Goal: Understand process/instructions

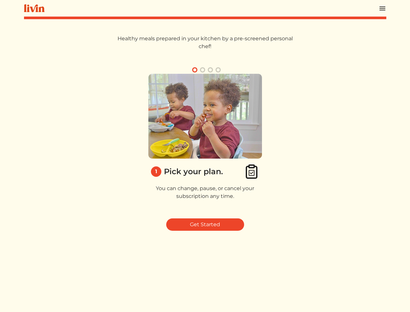
click at [205, 156] on img at bounding box center [205, 116] width 114 height 85
click at [382, 8] on img at bounding box center [382, 9] width 8 height 8
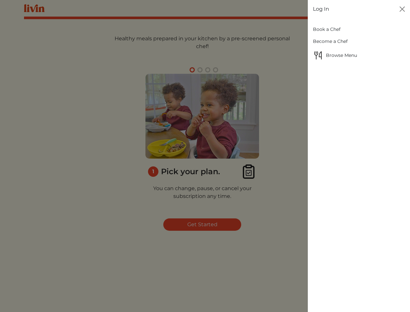
click at [195, 70] on div at bounding box center [205, 156] width 410 height 312
click at [203, 70] on div at bounding box center [205, 156] width 410 height 312
click at [210, 70] on div at bounding box center [205, 156] width 410 height 312
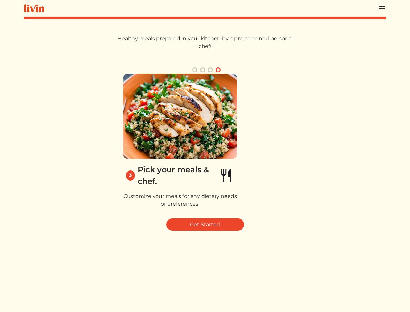
click at [311, 143] on img at bounding box center [368, 116] width 114 height 85
